Goal: Information Seeking & Learning: Compare options

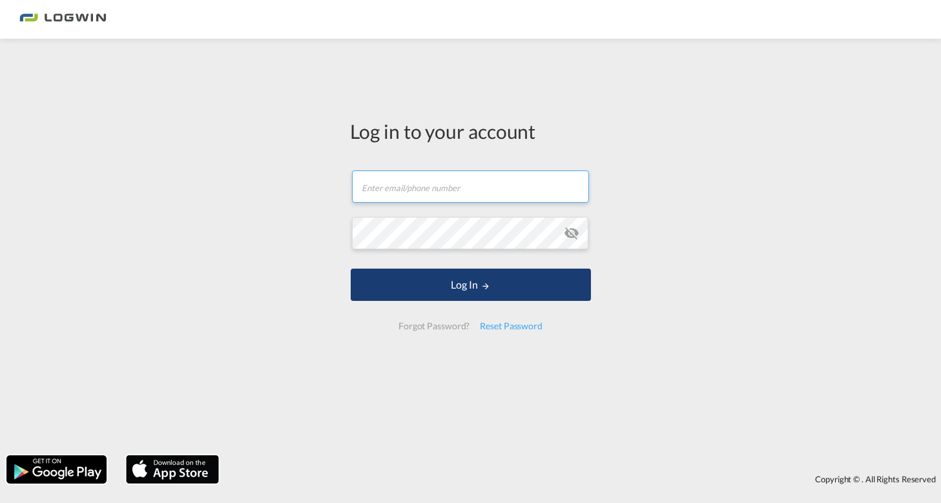
type input "[PERSON_NAME][EMAIL_ADDRESS][DOMAIN_NAME]"
click at [459, 292] on button "Log In" at bounding box center [471, 285] width 240 height 32
